Goal: Task Accomplishment & Management: Manage account settings

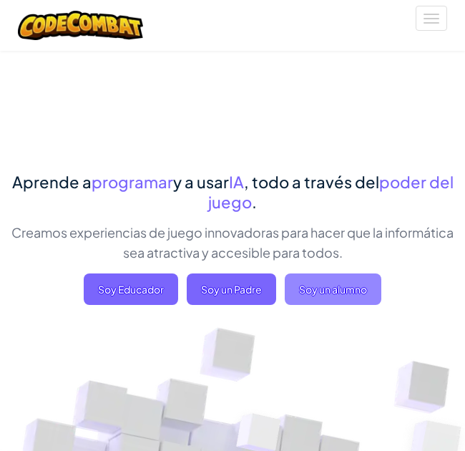
click at [323, 292] on span "Soy un alumno" at bounding box center [333, 288] width 97 height 31
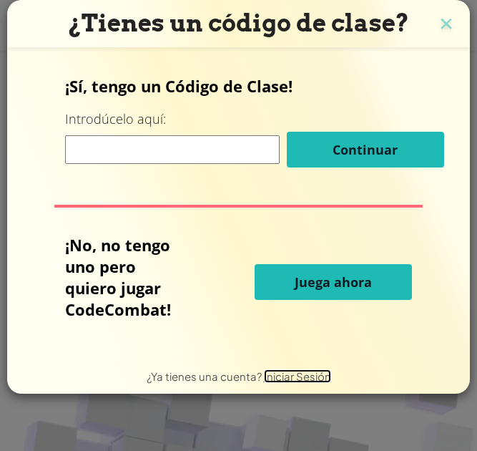
click at [271, 375] on span "Iniciar Sesión" at bounding box center [297, 376] width 67 height 14
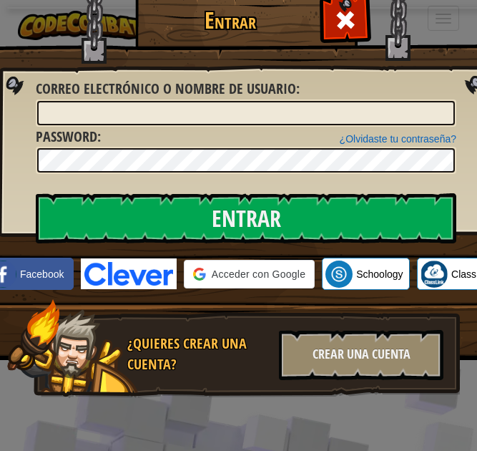
click at [271, 374] on div "Entrar Error desconocido. Correo electrónico o nombre de usuario : ¿Olvidaste t…" at bounding box center [238, 225] width 477 height 451
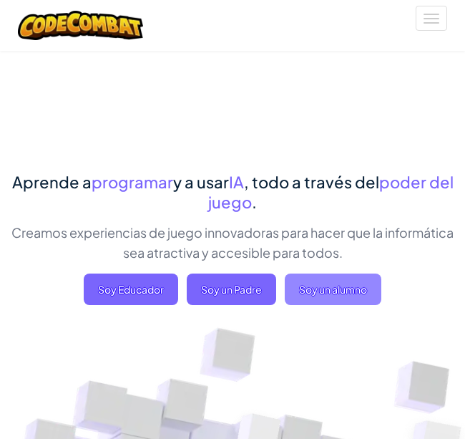
click at [358, 296] on span "Soy un alumno" at bounding box center [333, 288] width 97 height 31
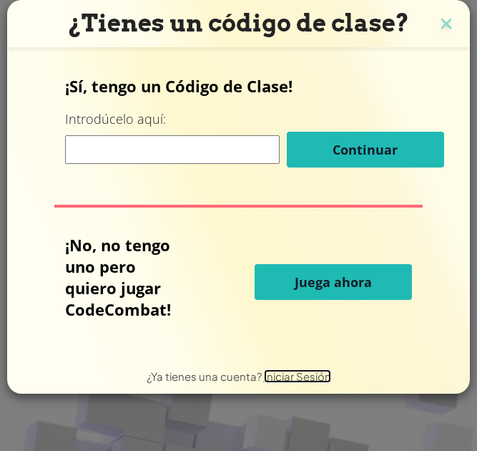
click at [270, 375] on span "Iniciar Sesión" at bounding box center [297, 376] width 67 height 14
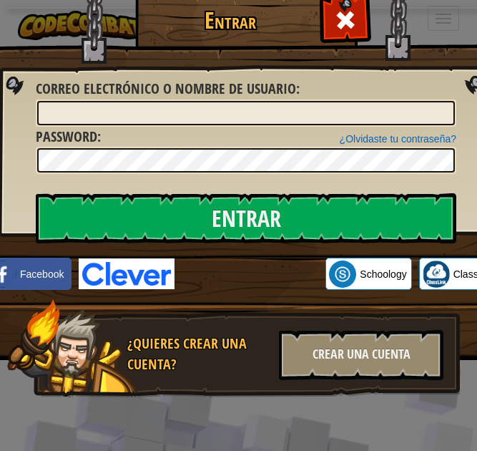
click at [213, 94] on span "Correo electrónico o nombre de usuario" at bounding box center [166, 88] width 261 height 19
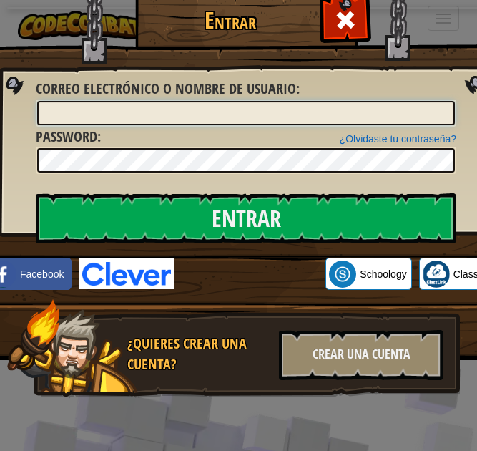
click at [213, 101] on input "Correo electrónico o nombre de usuario :" at bounding box center [246, 113] width 418 height 24
click at [164, 121] on input "Correo electrónico o nombre de usuario :" at bounding box center [246, 113] width 418 height 24
click at [168, 105] on input "Correo electrónico o nombre de usuario :" at bounding box center [246, 113] width 418 height 24
type input "FigueroaE"
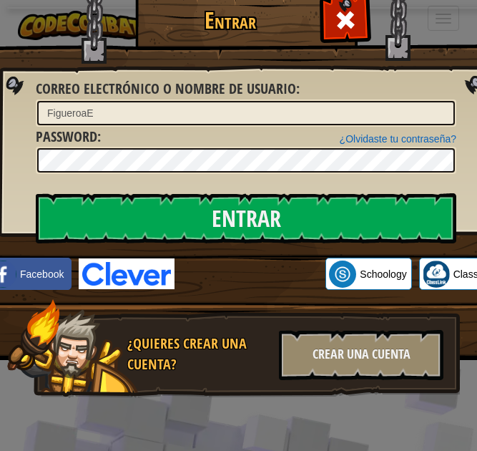
click at [98, 129] on label "Password :" at bounding box center [68, 137] width 65 height 21
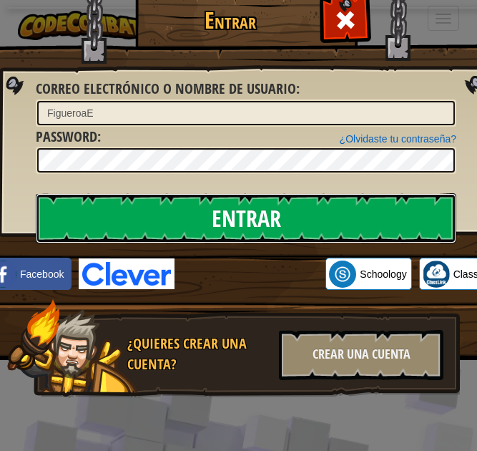
click at [70, 199] on input "Entrar" at bounding box center [246, 218] width 421 height 50
